Goal: Task Accomplishment & Management: Complete application form

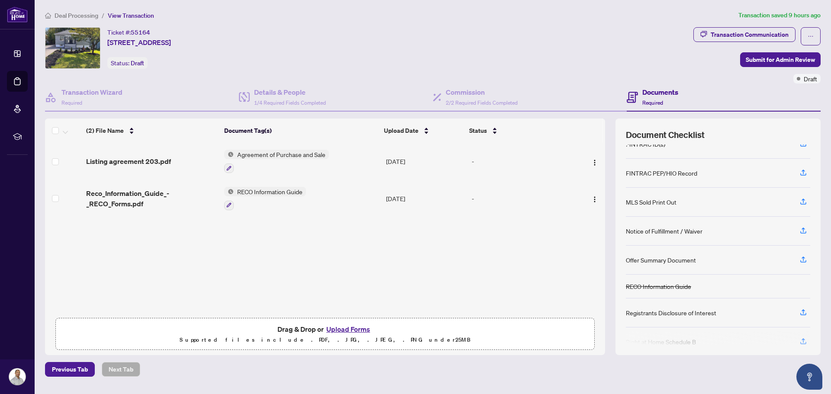
scroll to position [87, 0]
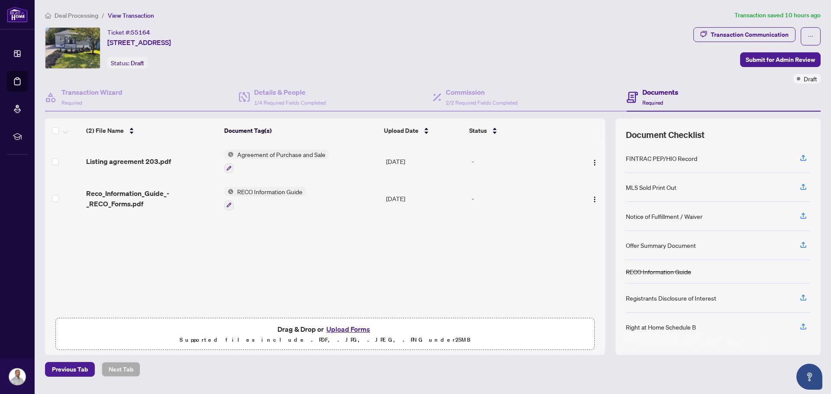
click at [348, 329] on button "Upload Forms" at bounding box center [348, 329] width 49 height 11
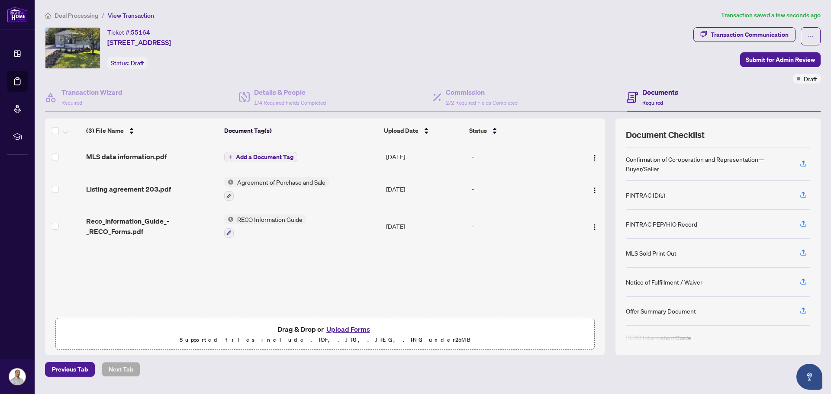
scroll to position [0, 0]
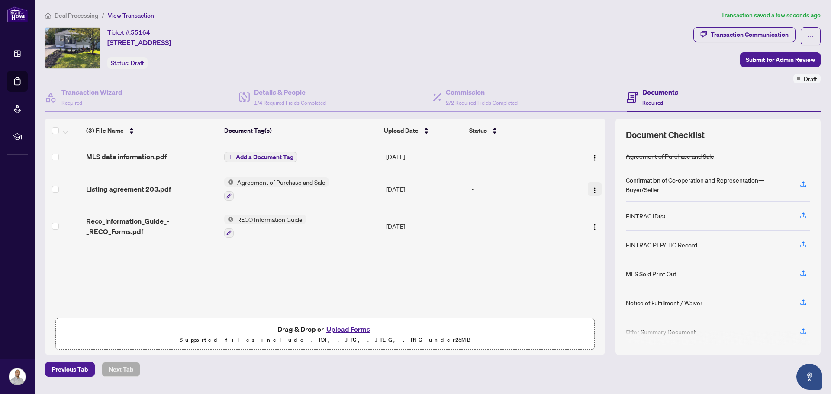
click at [592, 188] on img "button" at bounding box center [594, 190] width 7 height 7
click at [263, 248] on div "MLS data information.pdf Add a Document Tag [DATE] - Listing agreement 203.pdf …" at bounding box center [325, 228] width 560 height 171
click at [591, 189] on img "button" at bounding box center [594, 190] width 7 height 7
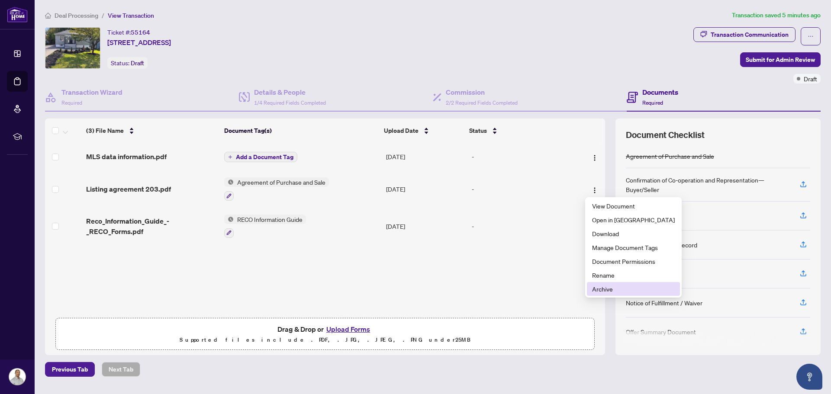
click at [603, 291] on span "Archive" at bounding box center [633, 289] width 83 height 10
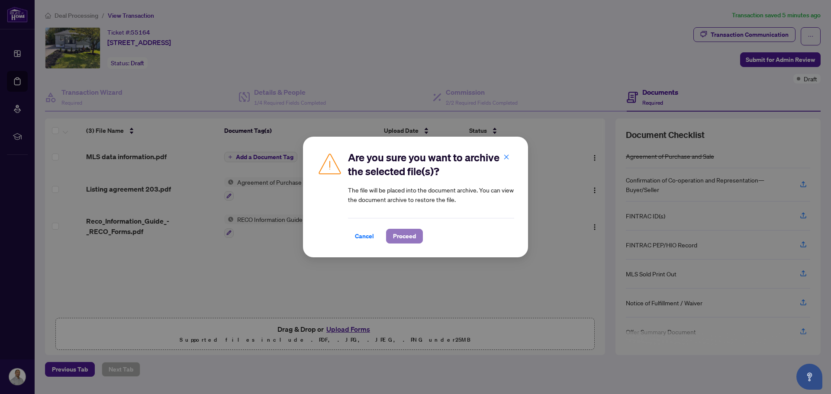
click at [401, 239] on span "Proceed" at bounding box center [404, 236] width 23 height 14
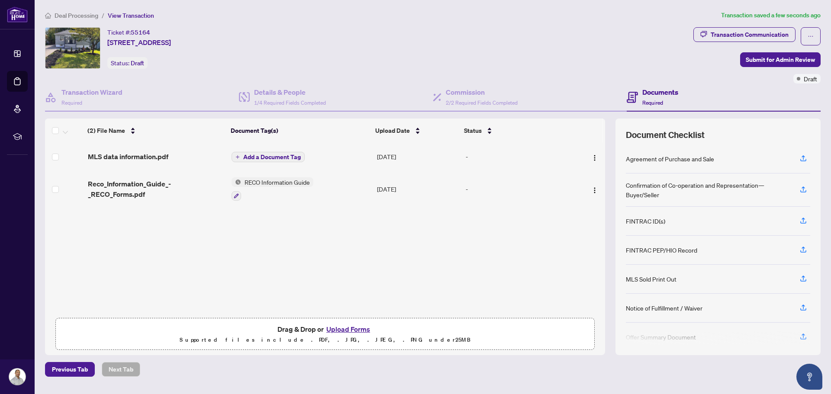
click at [269, 155] on span "Add a Document Tag" at bounding box center [272, 157] width 58 height 6
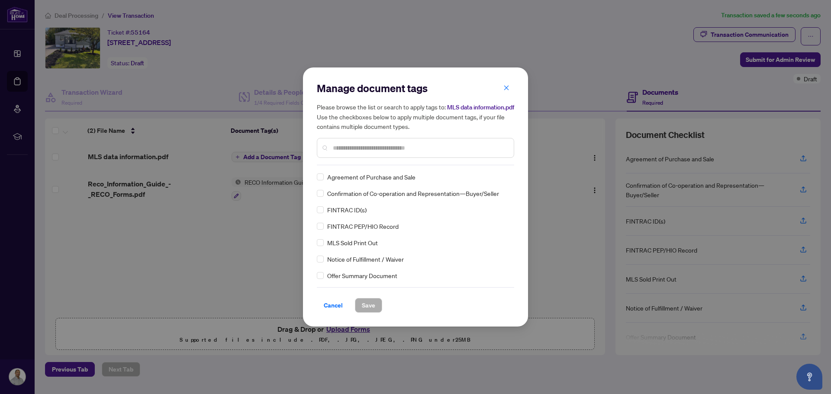
click at [346, 165] on div "Manage document tags Please browse the list or search to apply tags to: MLS dat…" at bounding box center [415, 123] width 197 height 84
click at [344, 152] on input "text" at bounding box center [420, 148] width 174 height 10
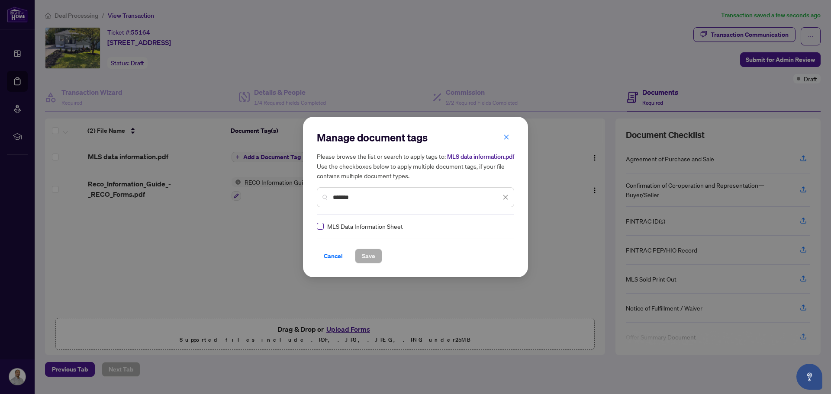
type input "*******"
click at [374, 261] on span "Save" at bounding box center [368, 256] width 13 height 14
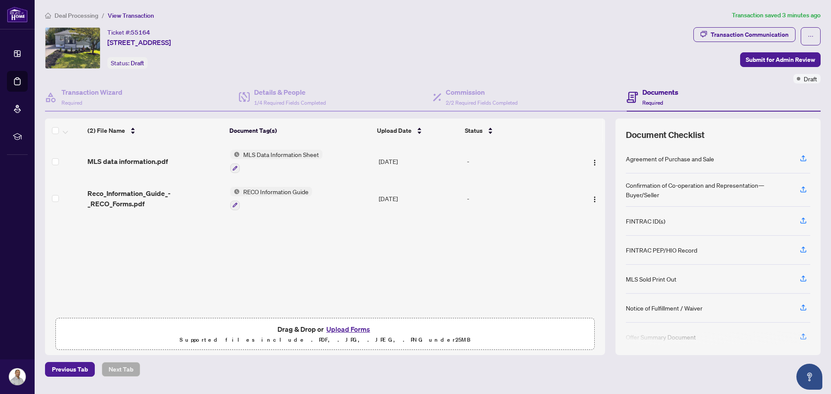
click at [343, 329] on button "Upload Forms" at bounding box center [348, 329] width 49 height 11
click at [354, 330] on button "Upload Forms" at bounding box center [348, 329] width 49 height 11
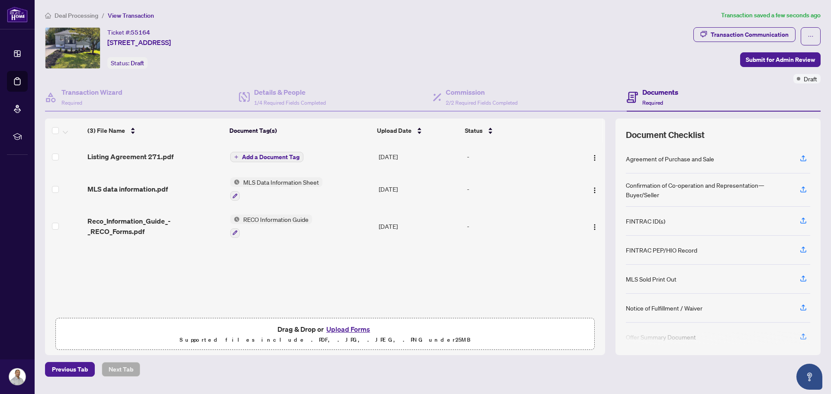
click at [271, 156] on span "Add a Document Tag" at bounding box center [271, 157] width 58 height 6
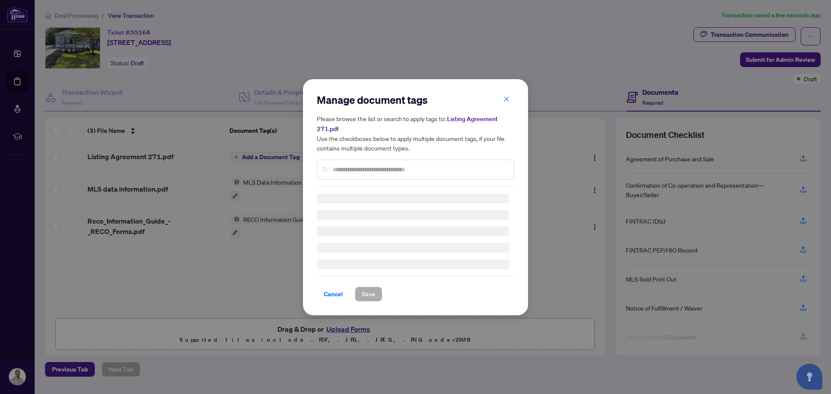
click at [342, 168] on div "Manage document tags Please browse the list or search to apply tags to: Listing…" at bounding box center [415, 140] width 197 height 94
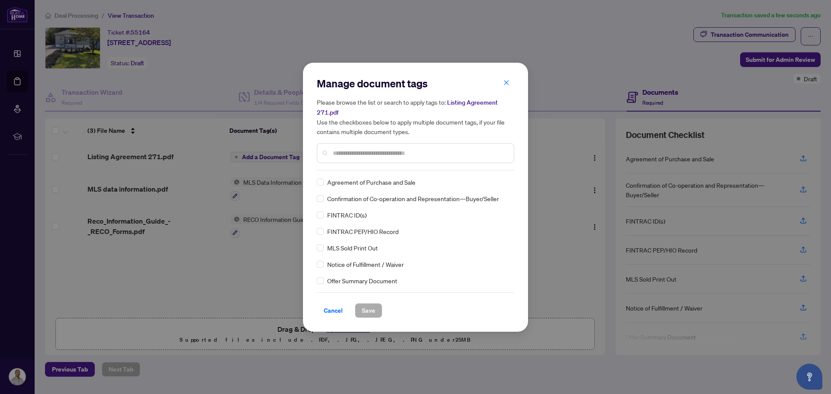
click at [341, 154] on input "text" at bounding box center [420, 153] width 174 height 10
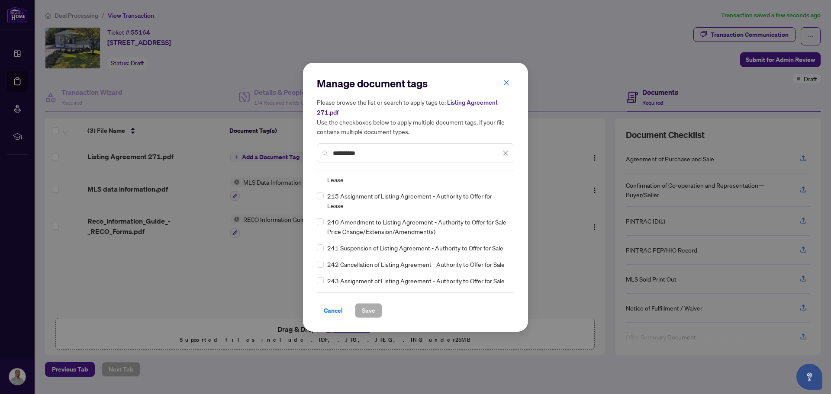
scroll to position [159, 0]
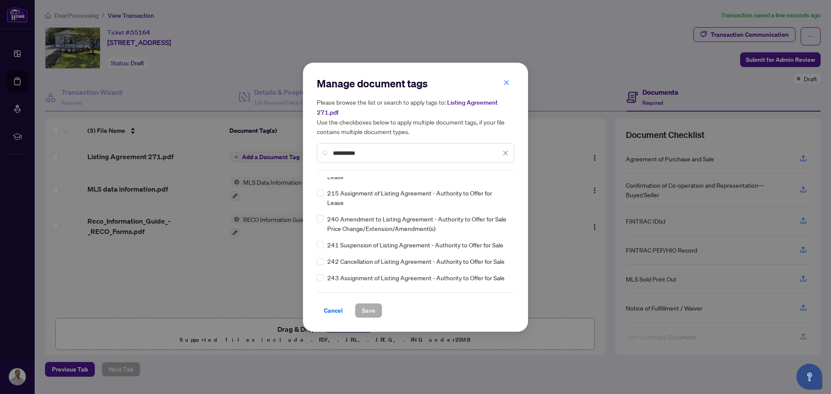
type input "**********"
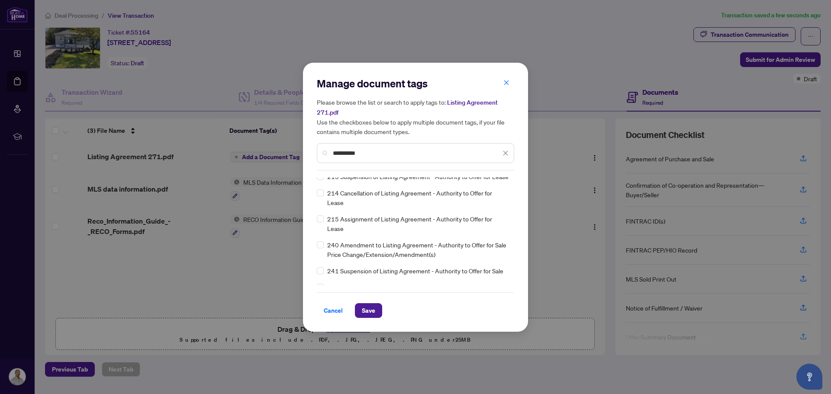
scroll to position [0, 0]
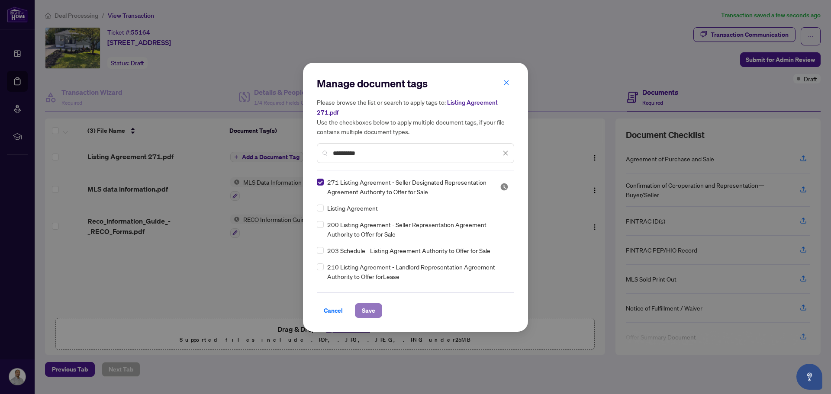
click at [372, 312] on span "Save" at bounding box center [368, 311] width 13 height 14
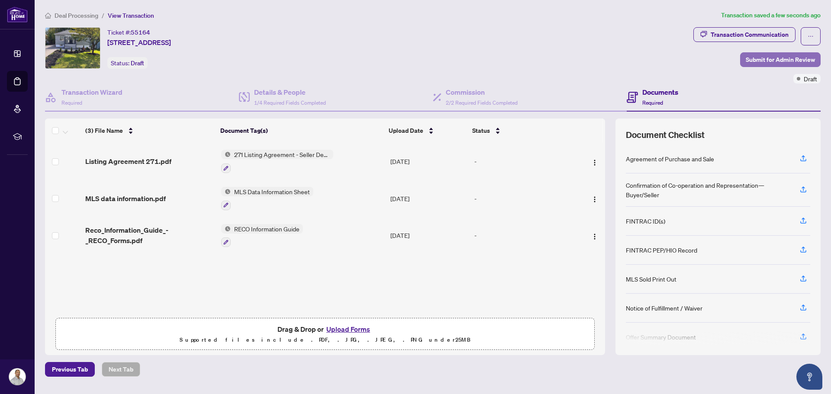
click at [764, 58] on span "Submit for Admin Review" at bounding box center [780, 60] width 69 height 14
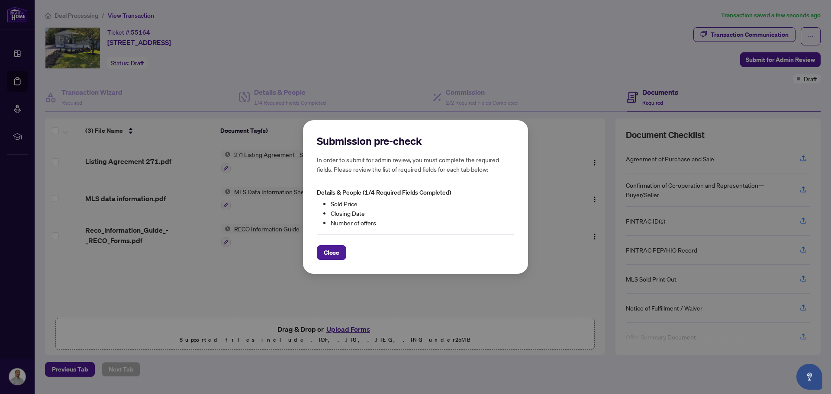
click at [338, 254] on span "Close" at bounding box center [332, 253] width 16 height 14
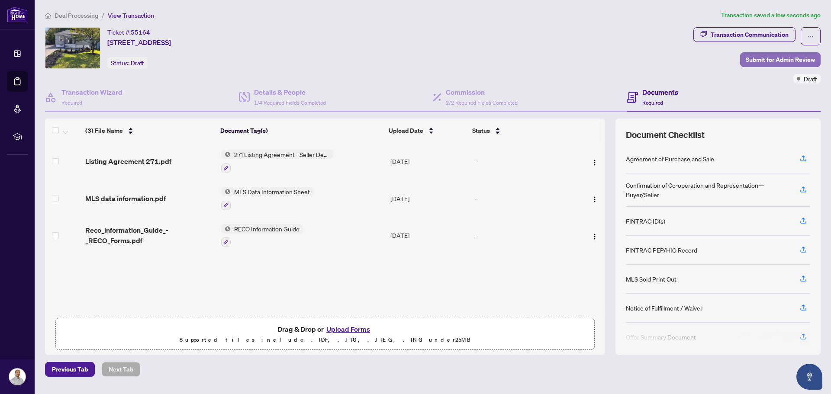
click at [769, 61] on span "Submit for Admin Review" at bounding box center [780, 60] width 69 height 14
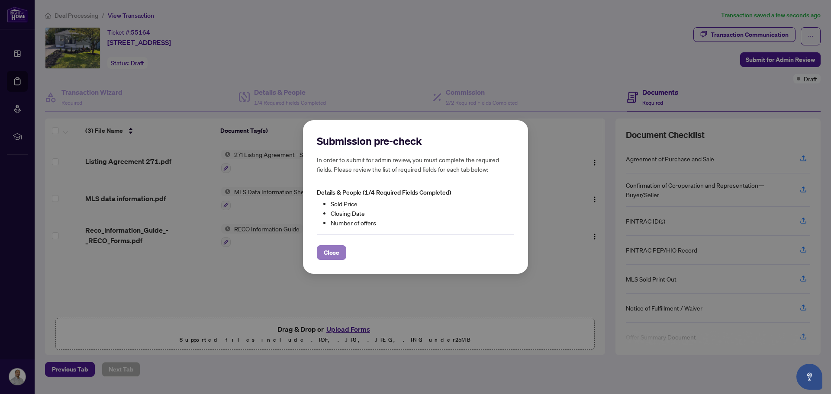
click at [335, 256] on span "Close" at bounding box center [332, 253] width 16 height 14
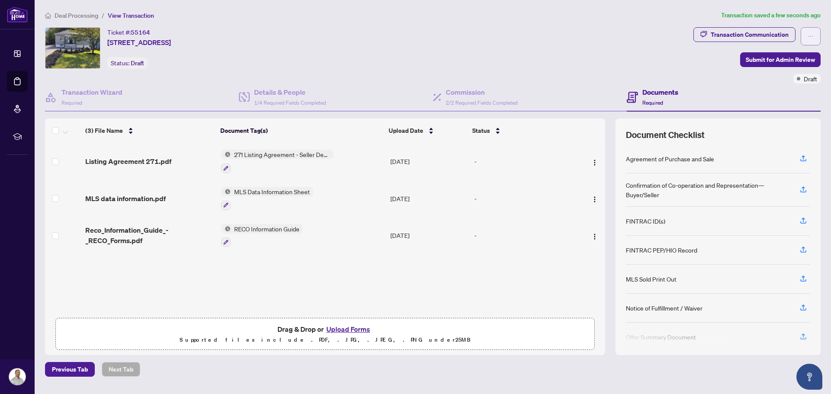
click at [810, 35] on icon "ellipsis" at bounding box center [811, 36] width 6 height 6
